Goal: Information Seeking & Learning: Learn about a topic

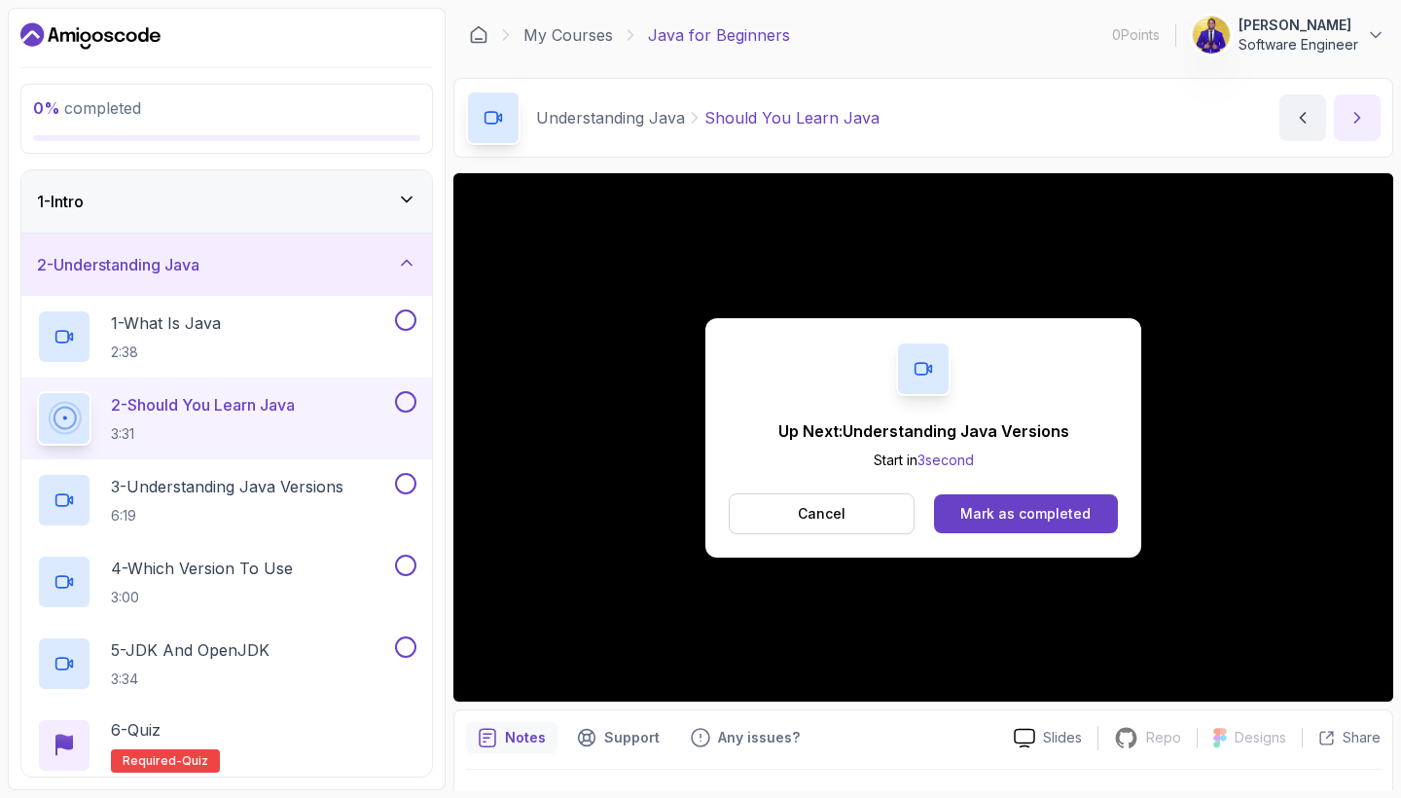
click at [1365, 109] on icon "next content" at bounding box center [1357, 117] width 19 height 19
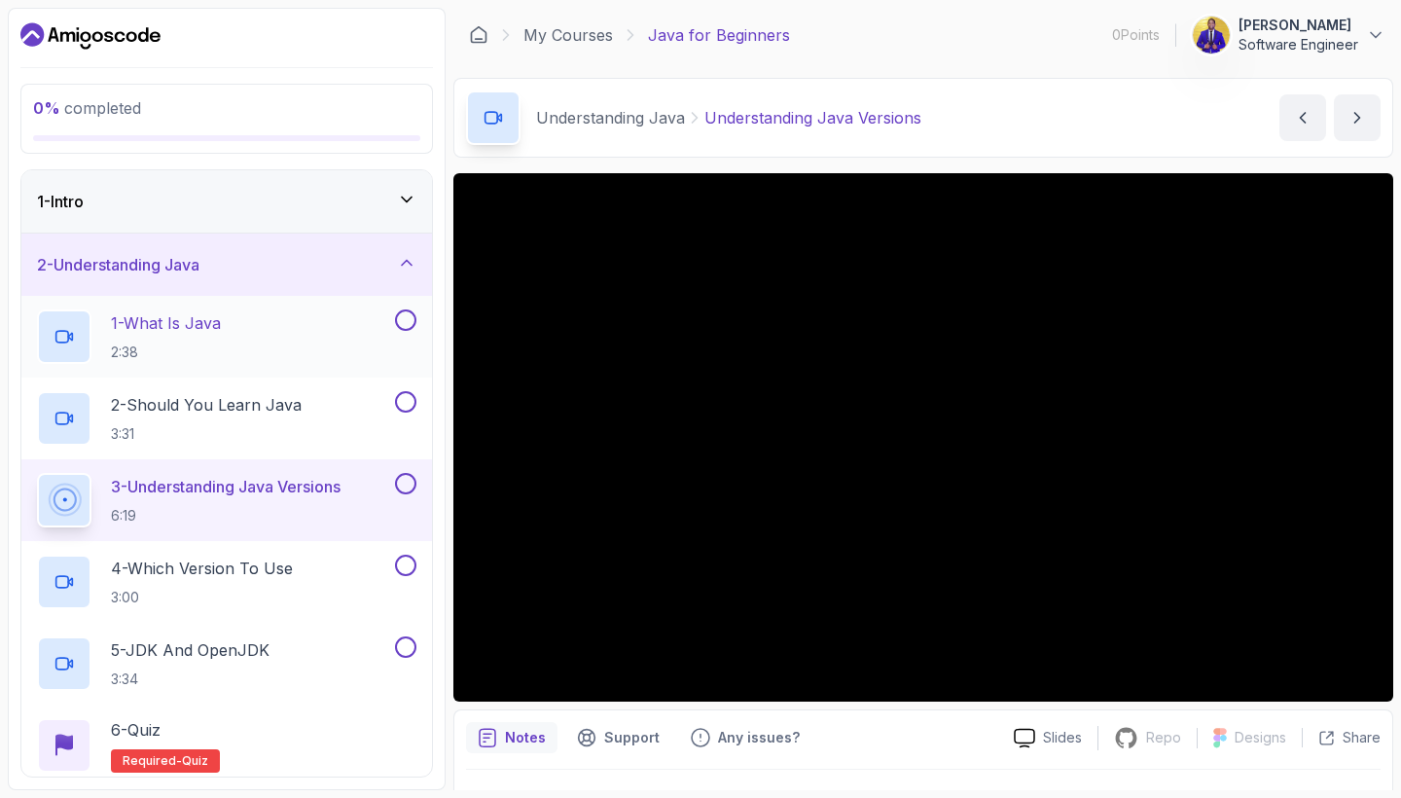
click at [407, 316] on button at bounding box center [405, 319] width 21 height 21
click at [414, 402] on button at bounding box center [405, 401] width 21 height 21
click at [413, 197] on icon at bounding box center [406, 199] width 19 height 19
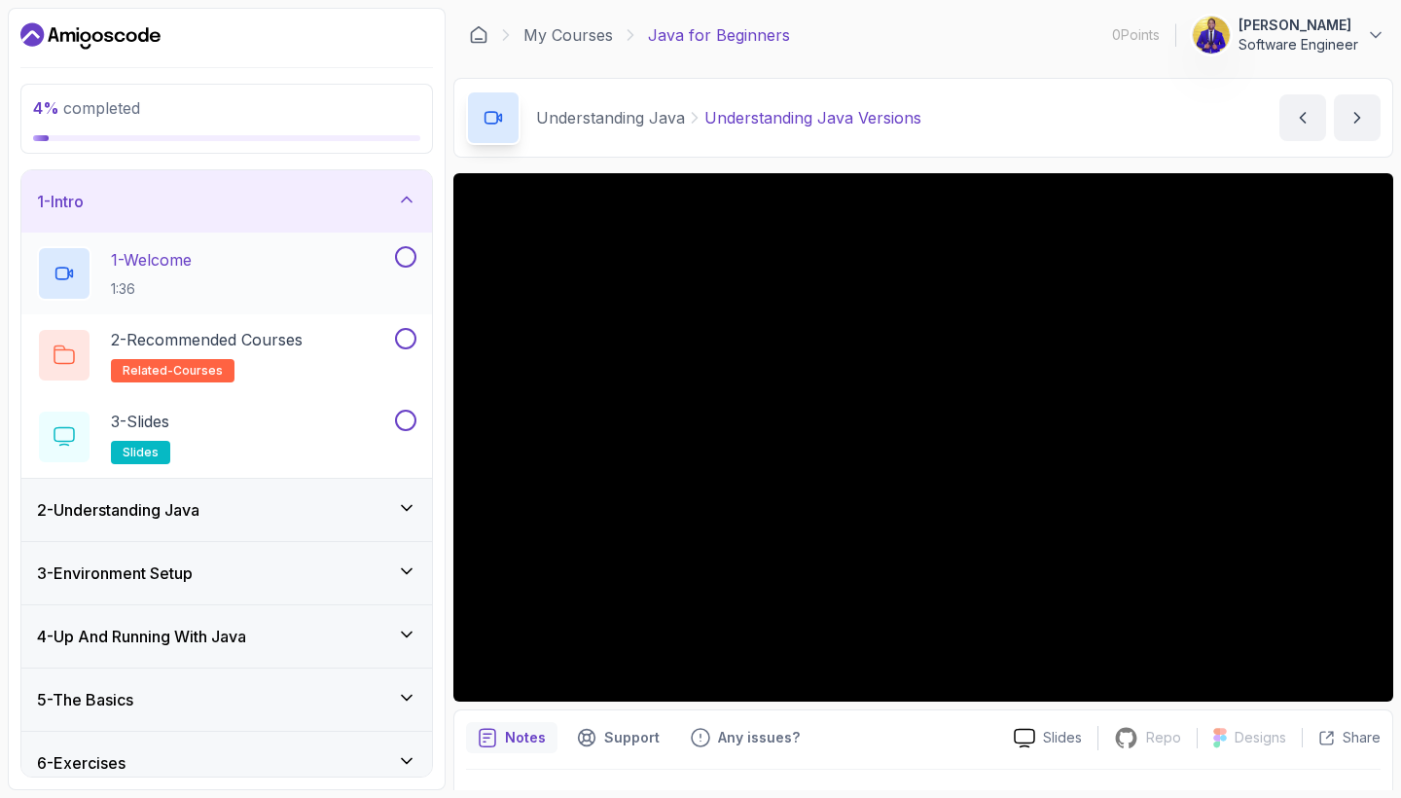
click at [407, 256] on button at bounding box center [405, 256] width 21 height 21
click at [406, 416] on button at bounding box center [405, 420] width 21 height 21
click at [412, 513] on icon at bounding box center [406, 507] width 19 height 19
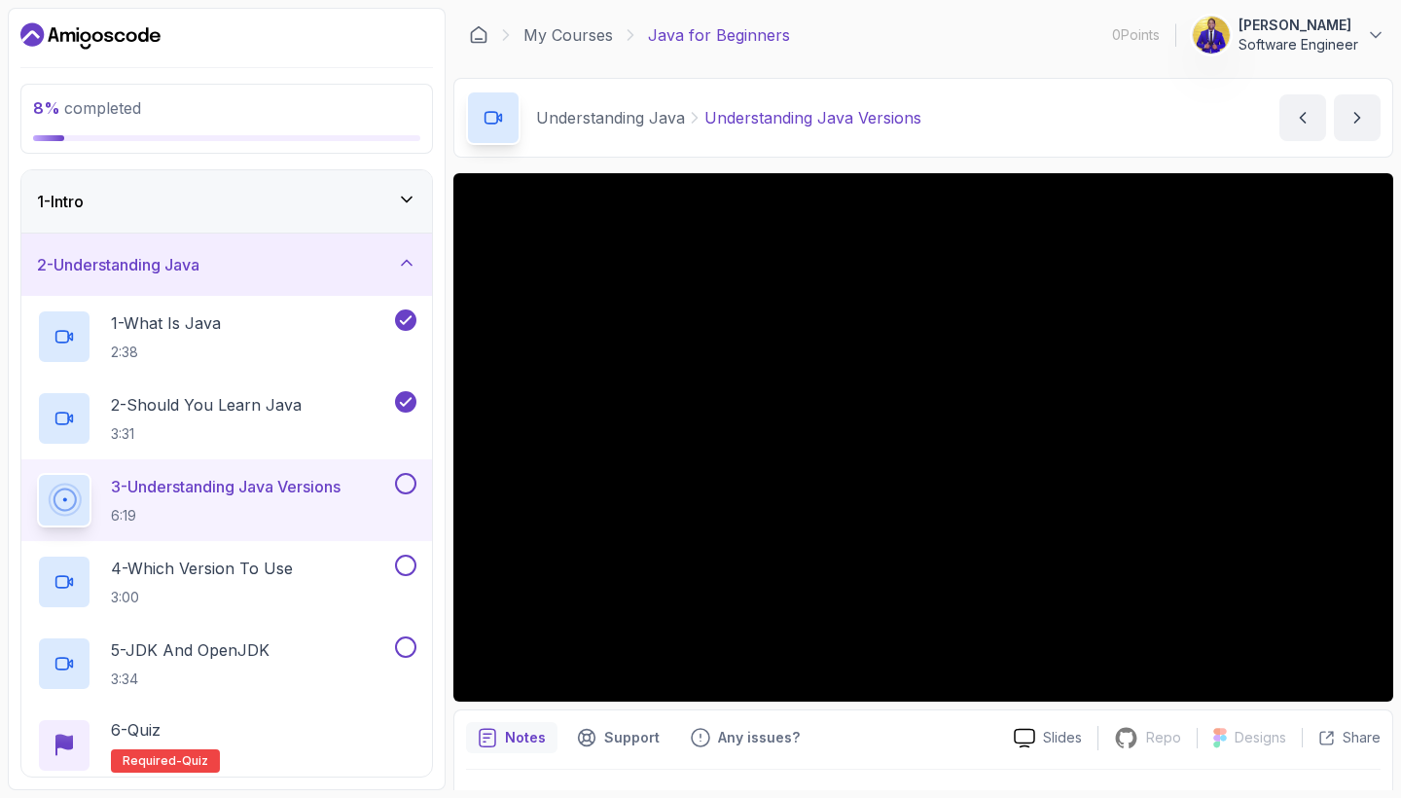
click at [411, 482] on button at bounding box center [405, 483] width 21 height 21
click at [1359, 115] on icon "next content" at bounding box center [1357, 117] width 19 height 19
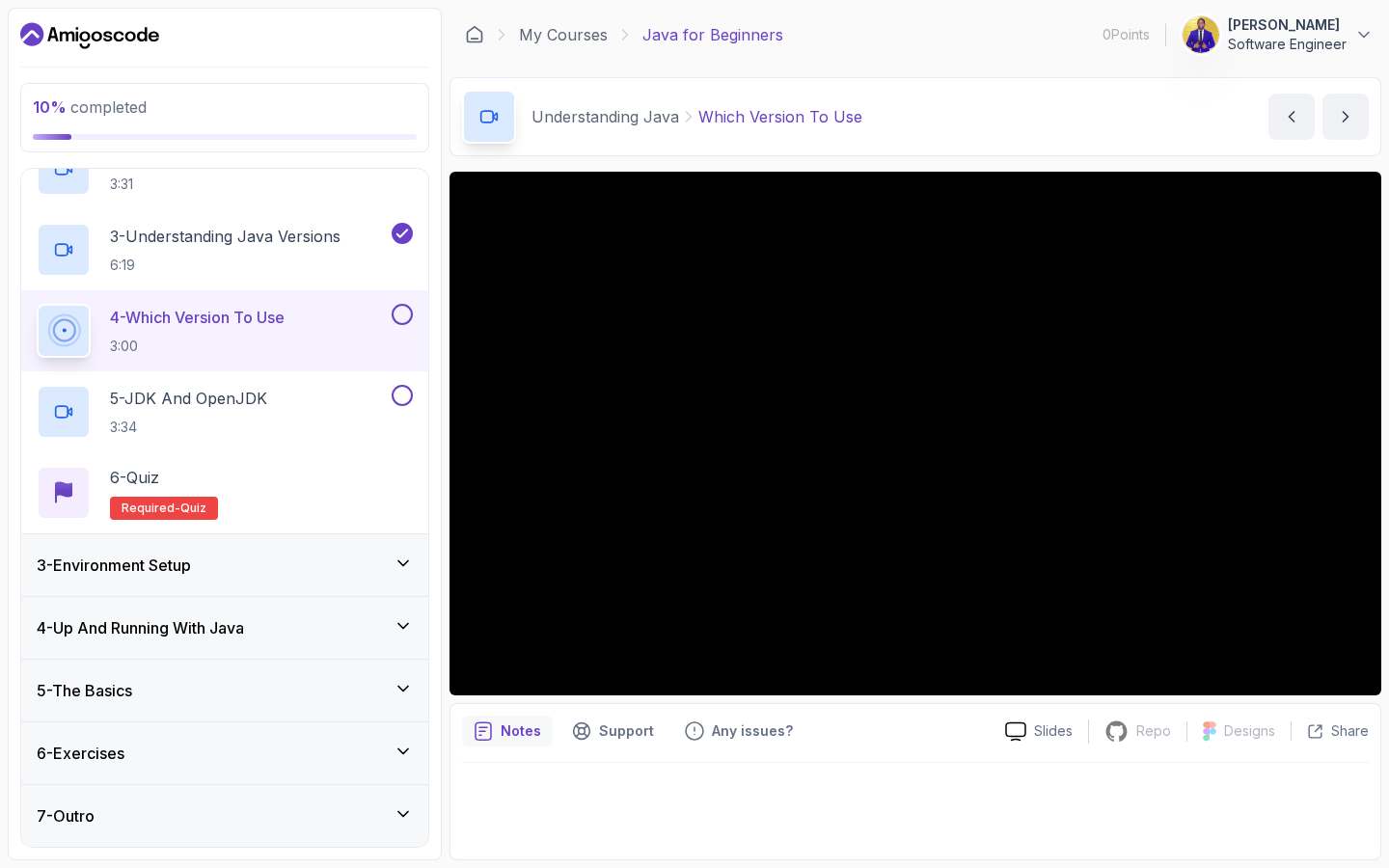
scroll to position [246, 0]
